Goal: Transaction & Acquisition: Book appointment/travel/reservation

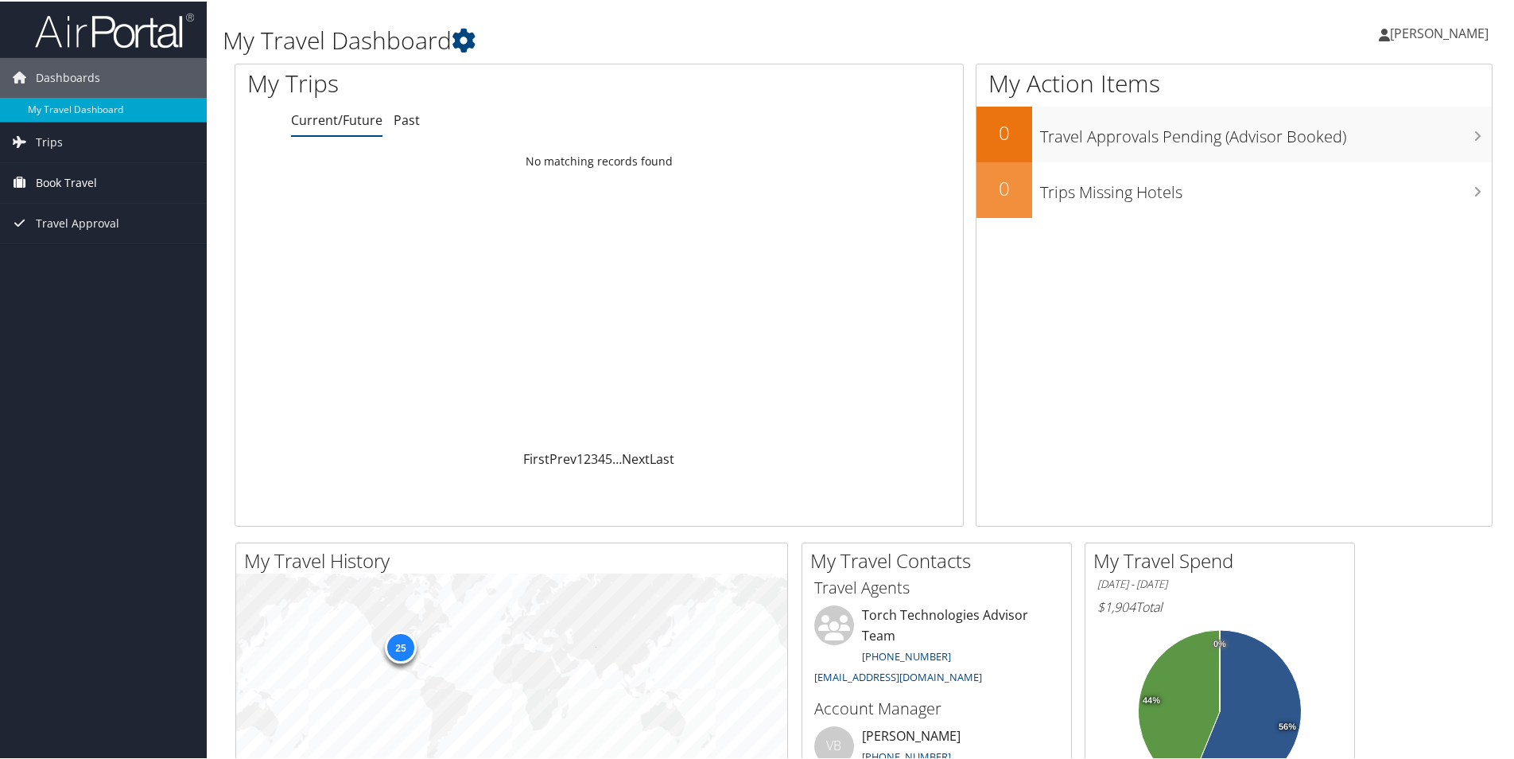
click at [74, 179] on span "Book Travel" at bounding box center [66, 181] width 61 height 40
click at [44, 140] on span "Trips" at bounding box center [49, 141] width 27 height 40
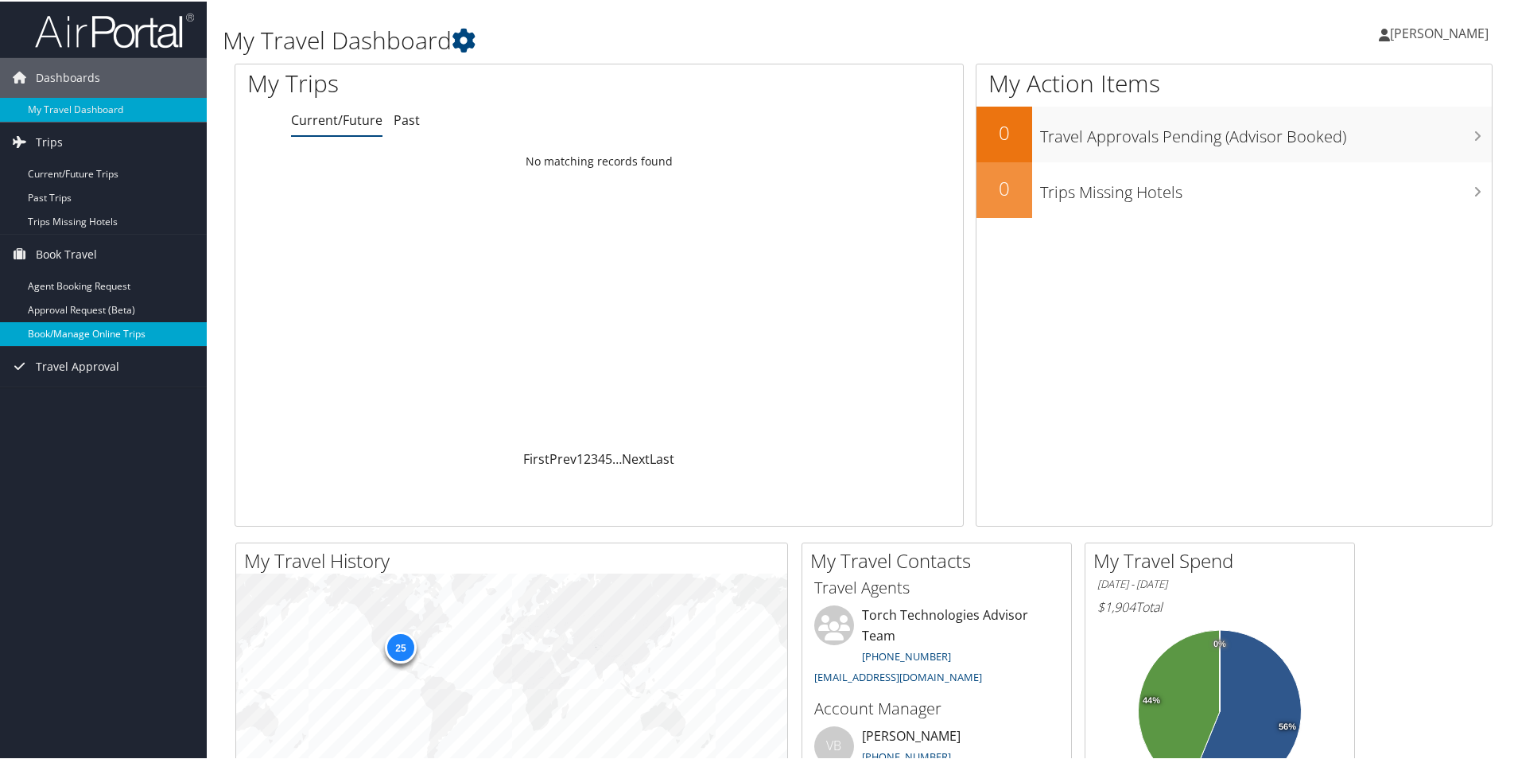
click at [137, 330] on link "Book/Manage Online Trips" at bounding box center [103, 332] width 207 height 24
